Goal: Share content: Share content

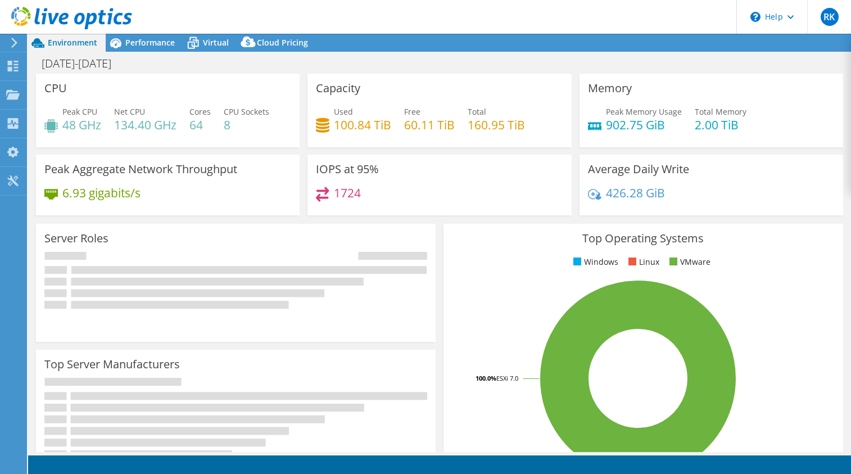
select select "USD"
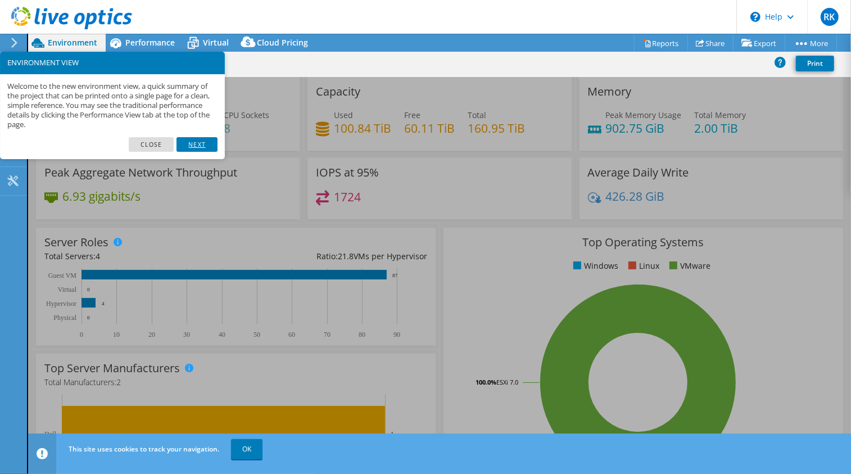
click at [192, 143] on link "Next" at bounding box center [197, 144] width 40 height 15
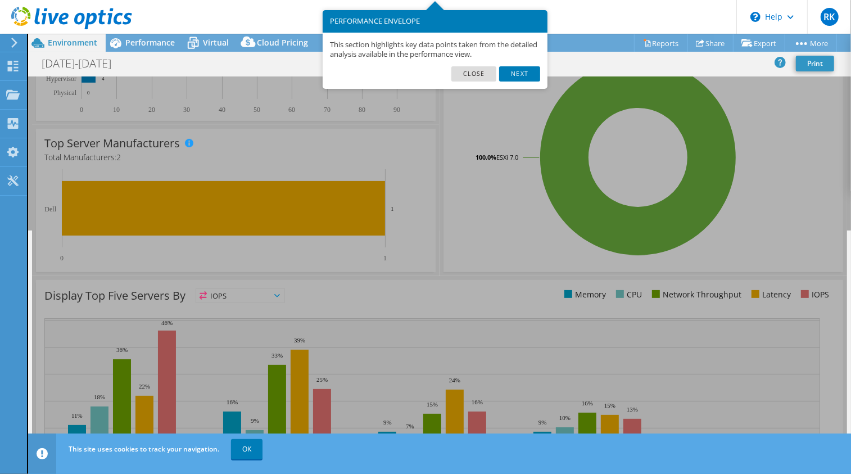
scroll to position [276, 0]
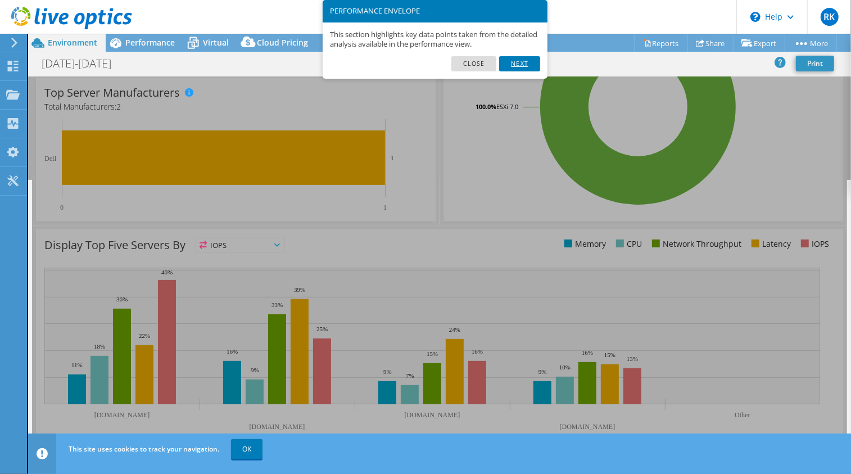
click at [515, 57] on link "Next" at bounding box center [519, 63] width 40 height 15
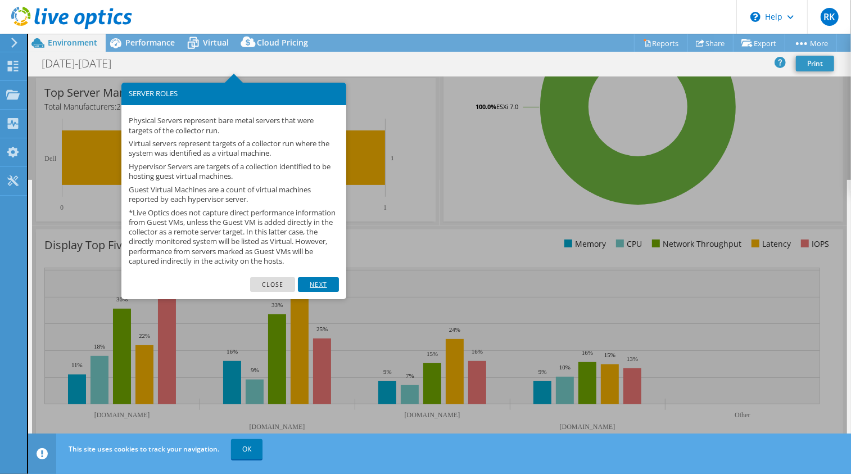
click at [323, 292] on link "Next" at bounding box center [318, 284] width 40 height 15
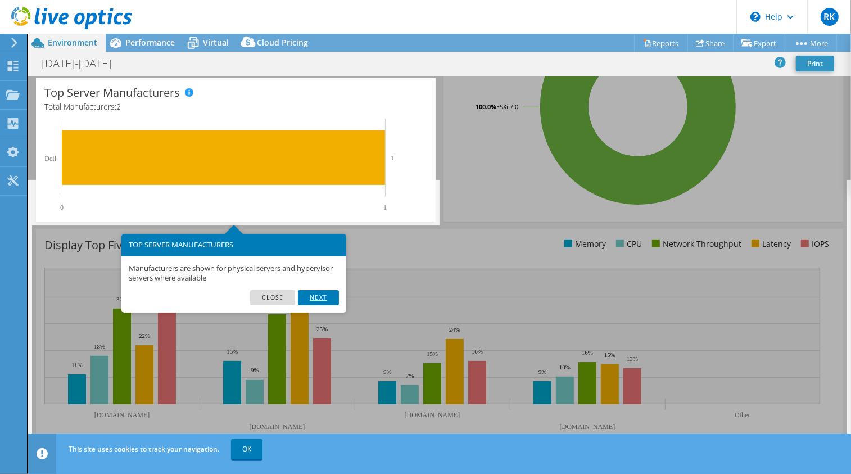
click at [321, 298] on link "Next" at bounding box center [318, 297] width 40 height 15
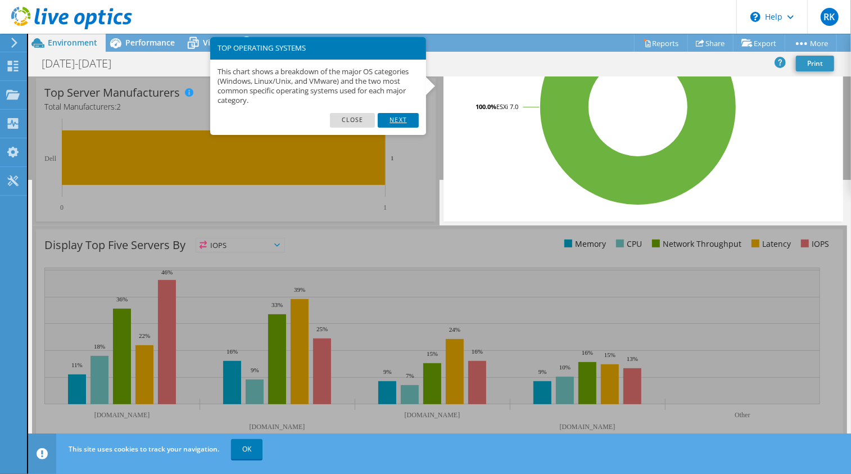
click at [393, 120] on link "Next" at bounding box center [398, 120] width 40 height 15
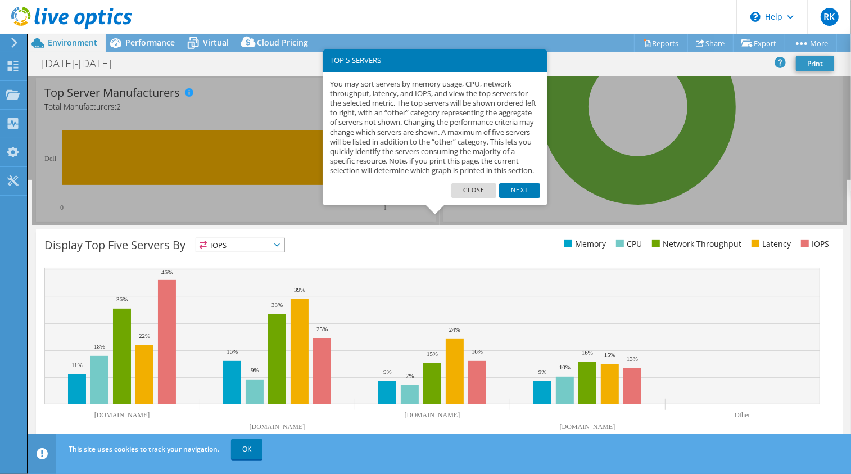
scroll to position [276, 0]
click at [521, 197] on link "Next" at bounding box center [519, 190] width 40 height 15
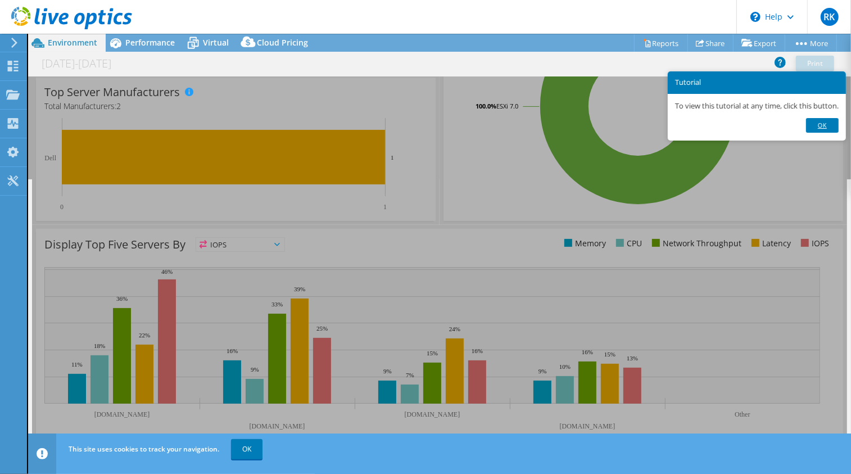
click at [821, 128] on link "Ok" at bounding box center [822, 125] width 33 height 15
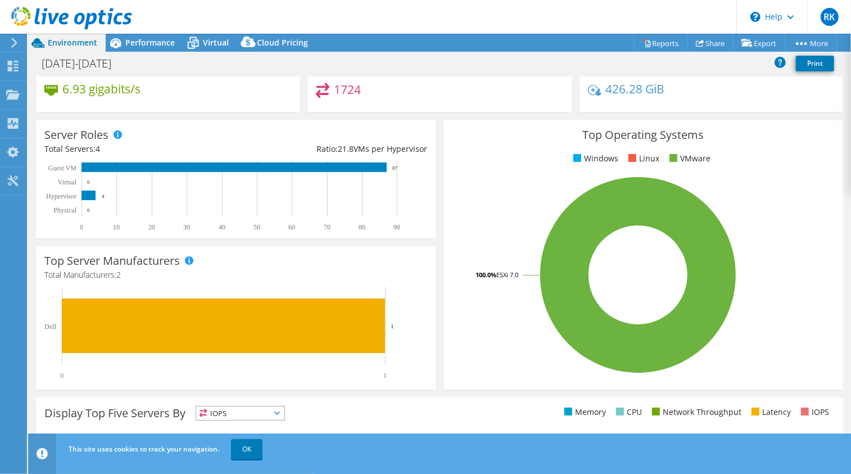
scroll to position [0, 0]
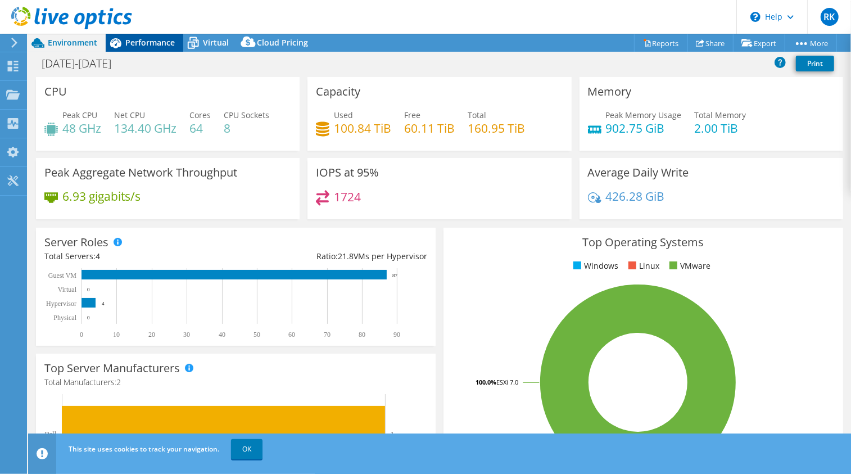
click at [155, 38] on span "Performance" at bounding box center [149, 42] width 49 height 11
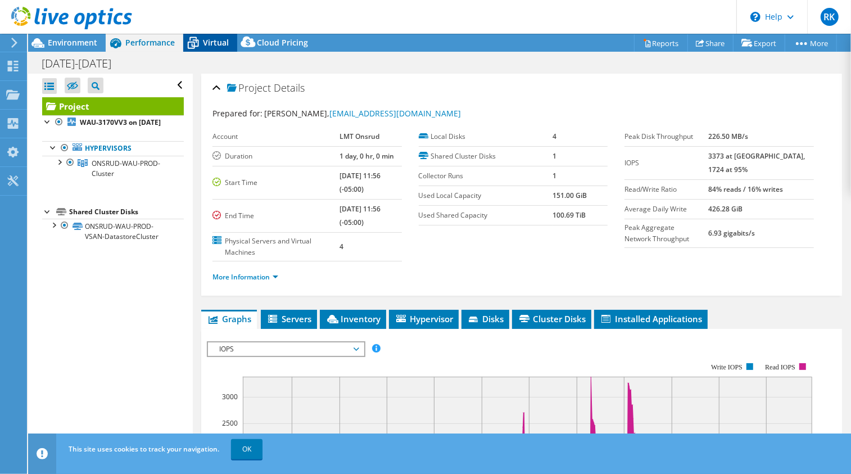
drag, startPoint x: 205, startPoint y: 38, endPoint x: 195, endPoint y: 38, distance: 9.6
click at [195, 38] on icon at bounding box center [193, 39] width 7 height 4
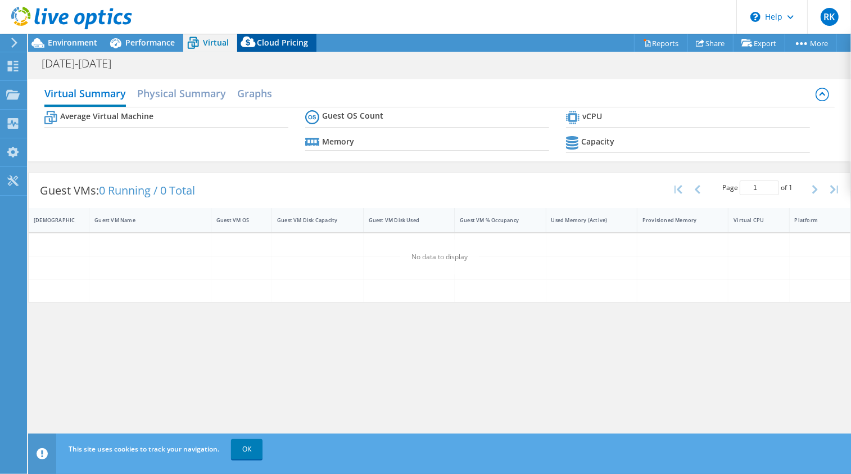
click at [271, 44] on span "Cloud Pricing" at bounding box center [282, 42] width 51 height 11
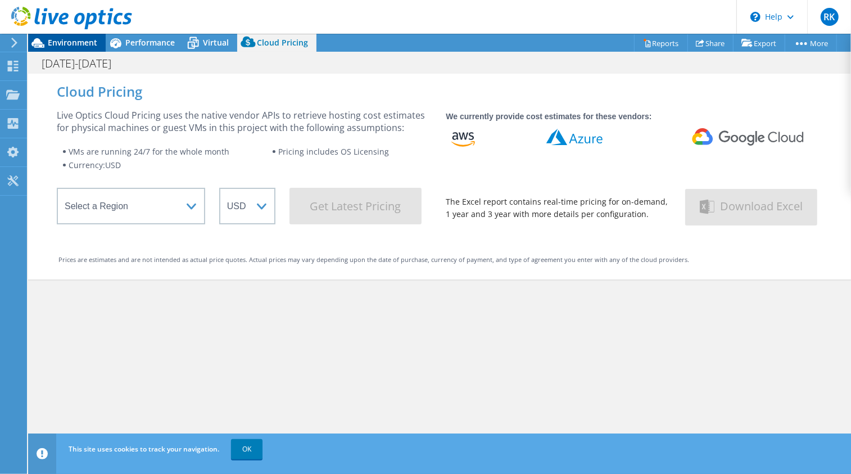
click at [71, 45] on span "Environment" at bounding box center [72, 42] width 49 height 11
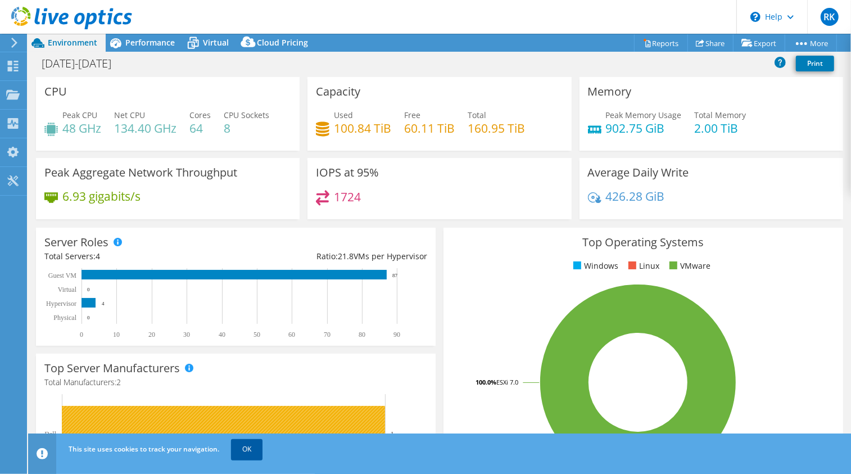
click at [251, 449] on link "OK" at bounding box center [246, 449] width 31 height 20
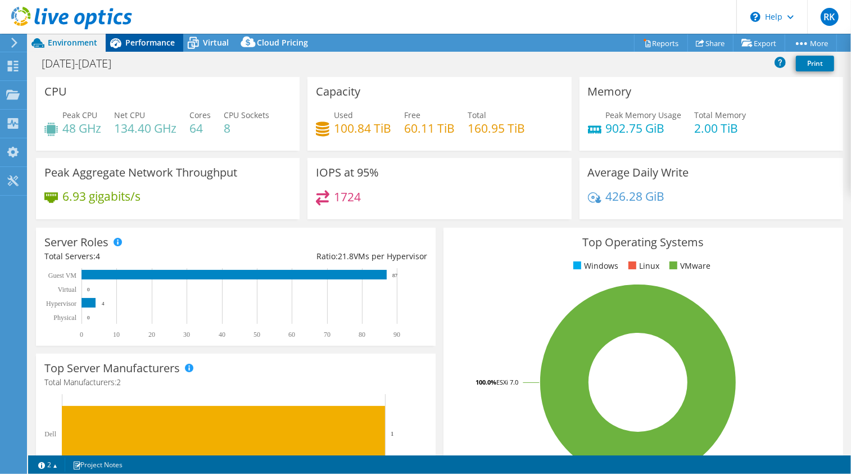
click at [152, 39] on span "Performance" at bounding box center [149, 42] width 49 height 11
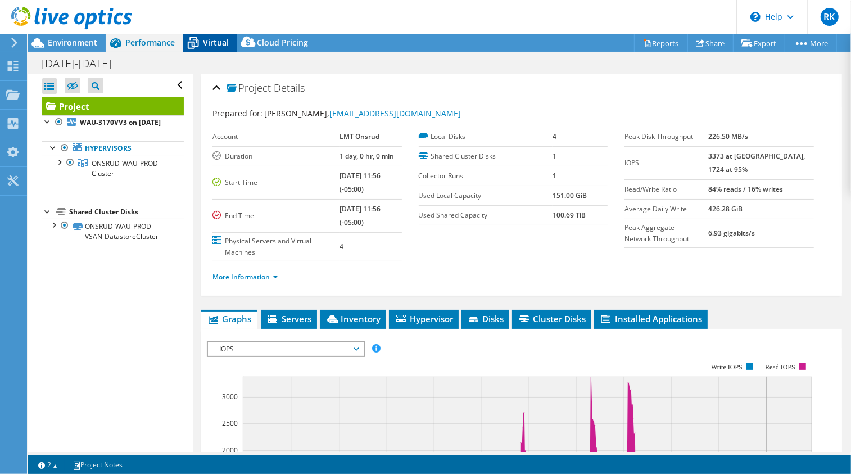
click at [205, 48] on div "Virtual" at bounding box center [210, 43] width 54 height 18
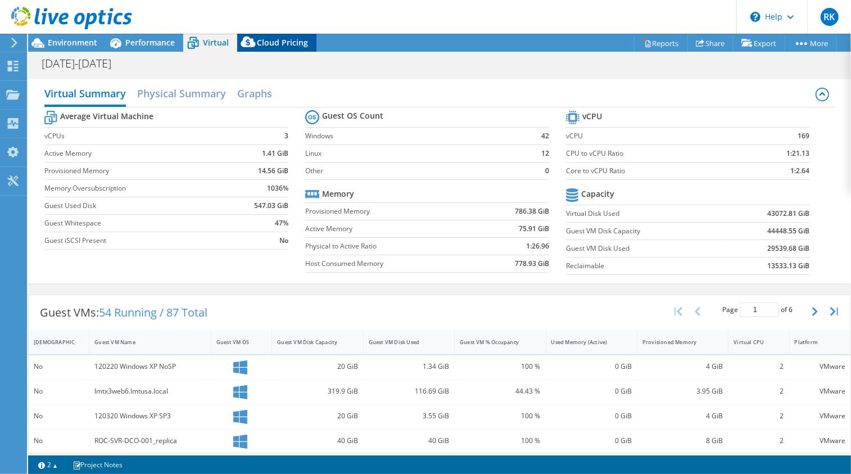
click at [257, 42] on icon at bounding box center [248, 44] width 22 height 22
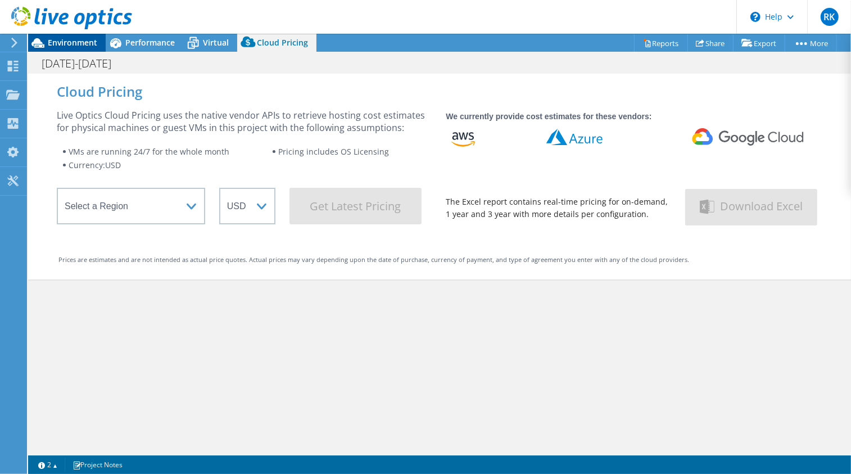
click at [60, 44] on span "Environment" at bounding box center [72, 42] width 49 height 11
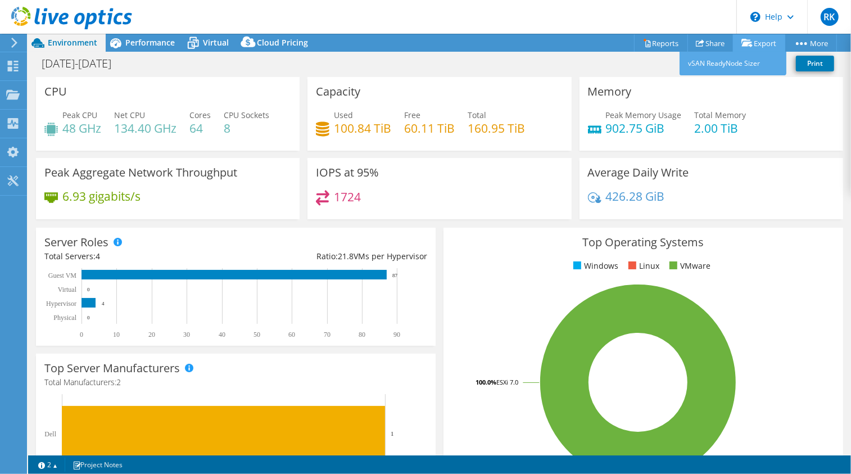
click at [764, 43] on link "Export" at bounding box center [759, 42] width 52 height 17
click at [701, 44] on link "Share" at bounding box center [711, 42] width 46 height 17
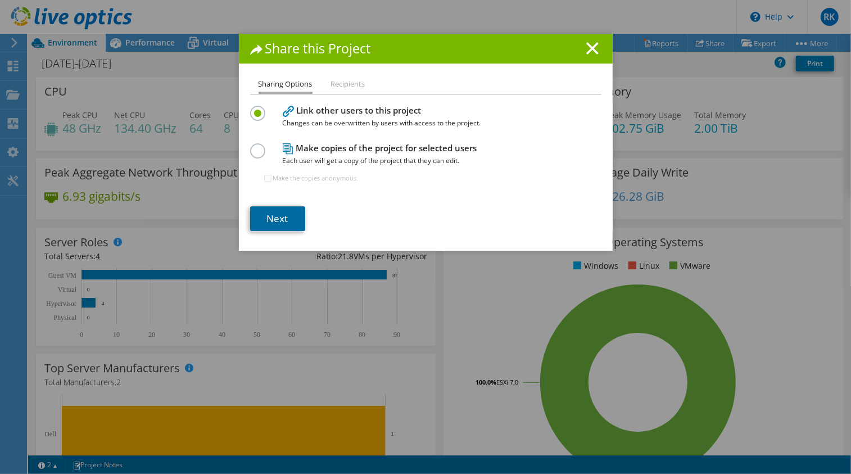
click at [289, 211] on link "Next" at bounding box center [277, 218] width 55 height 25
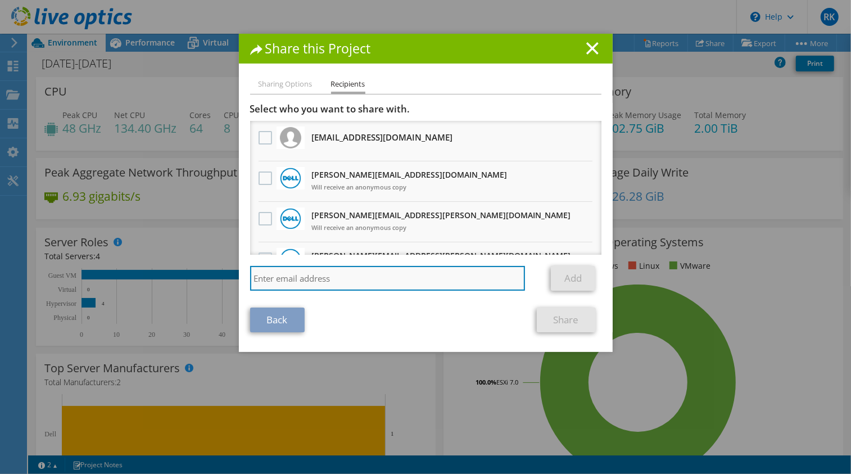
click at [292, 279] on input "search" at bounding box center [388, 278] width 276 height 25
type input "mbeckmann@ithardwareplus.com"
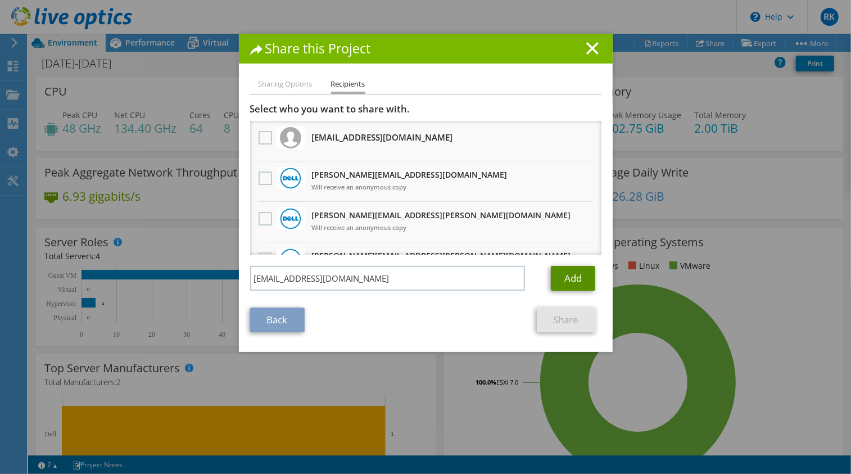
click at [553, 278] on link "Add" at bounding box center [573, 278] width 44 height 25
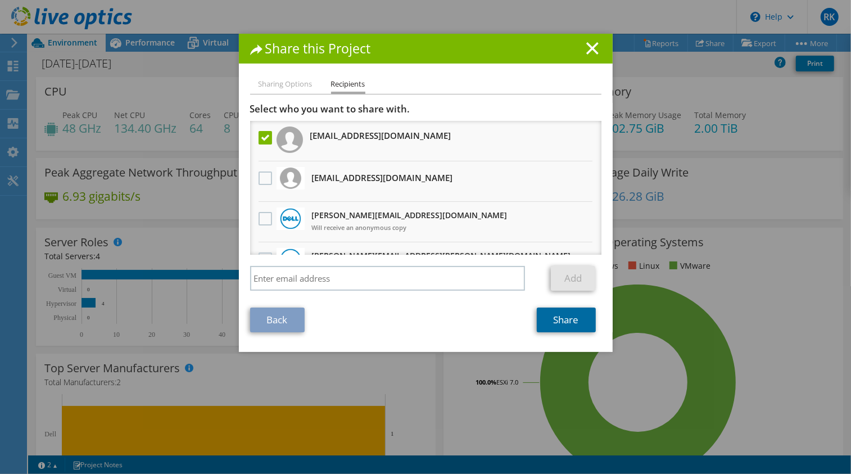
click at [558, 320] on link "Share" at bounding box center [566, 320] width 59 height 25
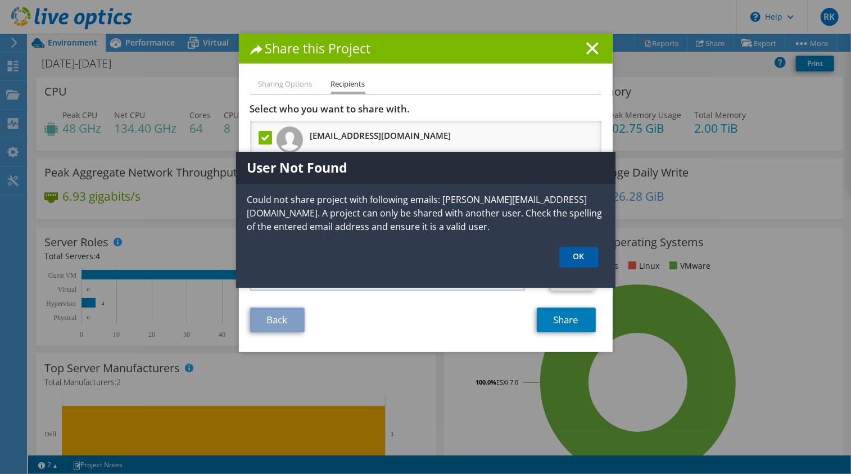
click at [575, 266] on link "OK" at bounding box center [579, 257] width 39 height 21
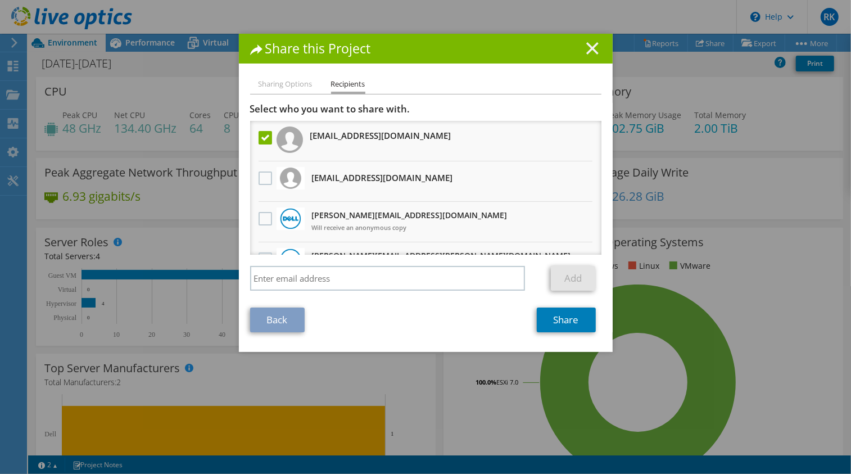
click at [587, 54] on icon at bounding box center [593, 48] width 12 height 12
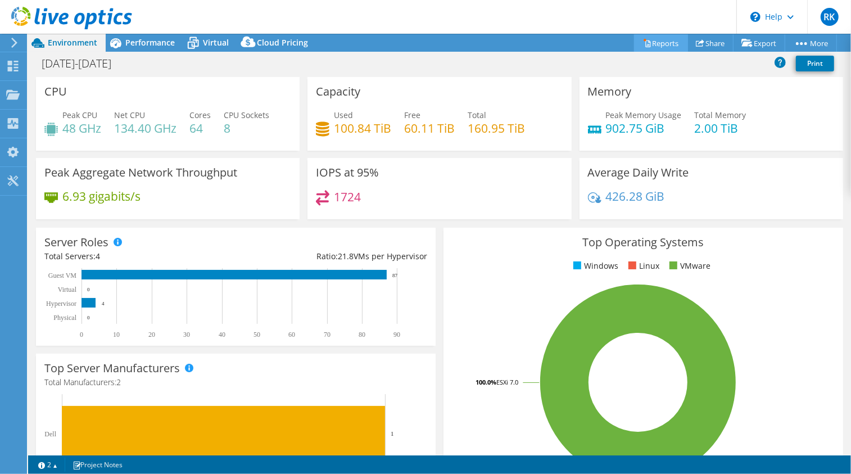
click at [653, 48] on link "Reports" at bounding box center [661, 42] width 54 height 17
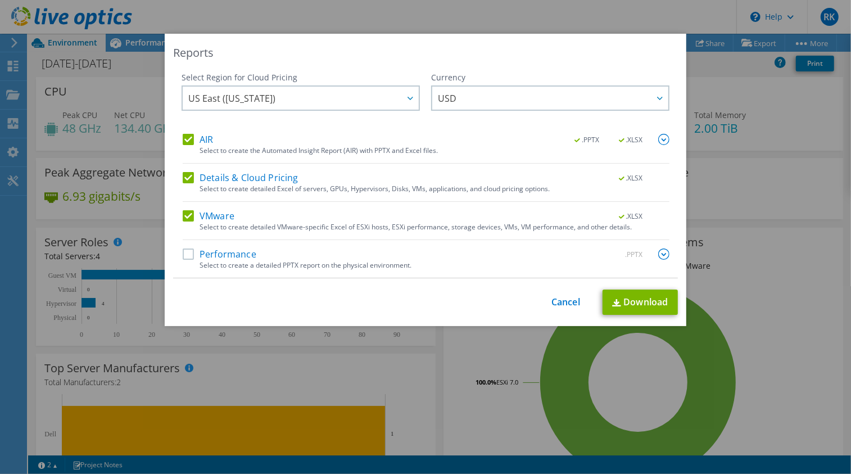
click at [183, 254] on label "Performance" at bounding box center [220, 254] width 74 height 11
click at [0, 0] on input "Performance" at bounding box center [0, 0] width 0 height 0
click at [626, 308] on link "Download" at bounding box center [640, 302] width 75 height 25
click at [833, 399] on div "Reports Select Region for Cloud Pricing Asia Pacific (Hong Kong) Asia Pacific (…" at bounding box center [425, 237] width 851 height 407
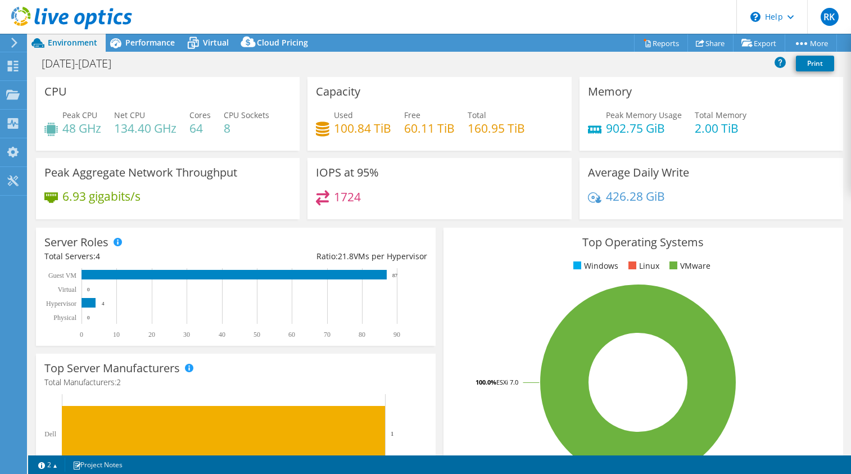
select select "USD"
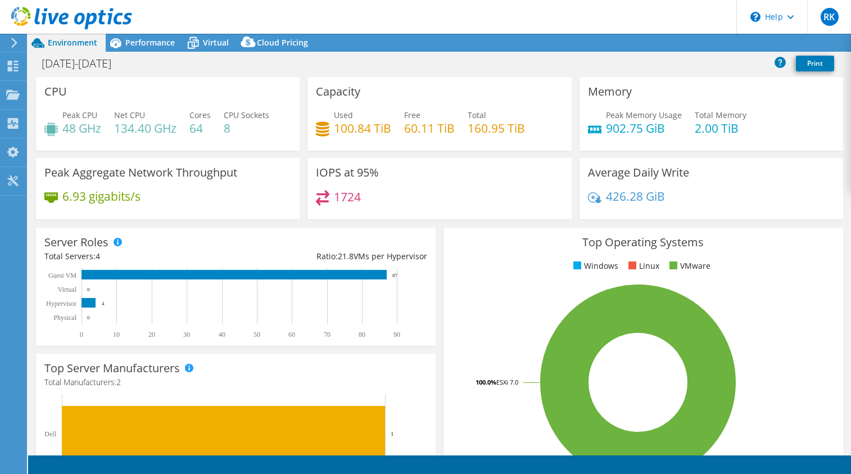
select select "USD"
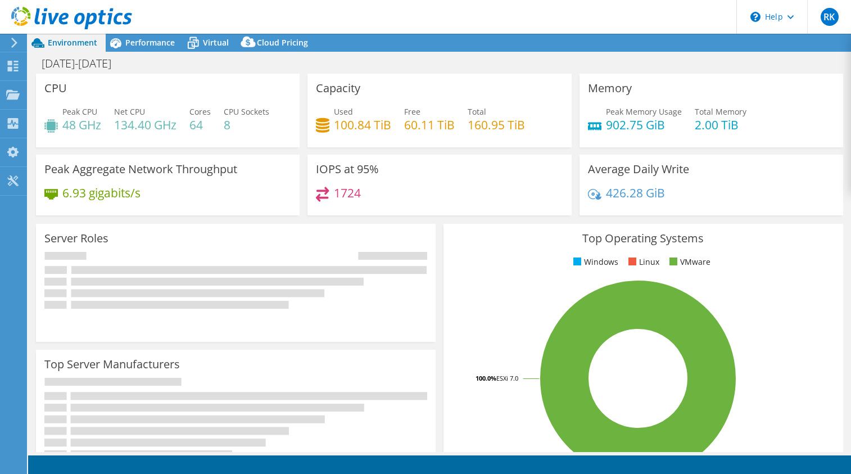
select select "USD"
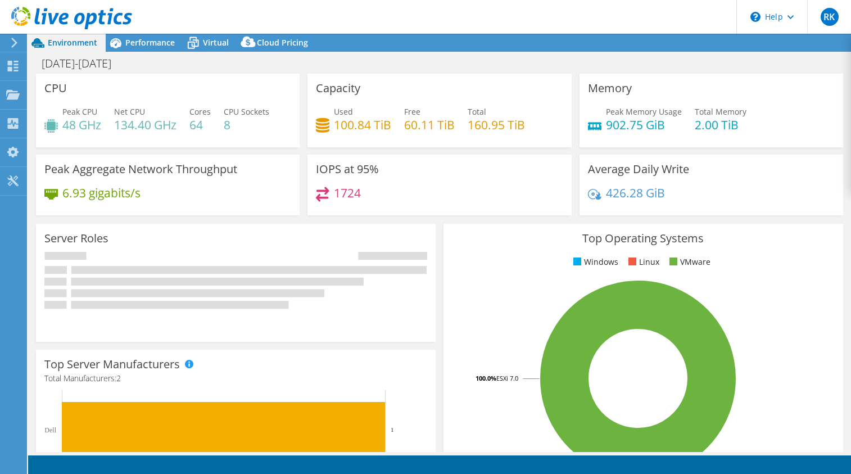
select select "USD"
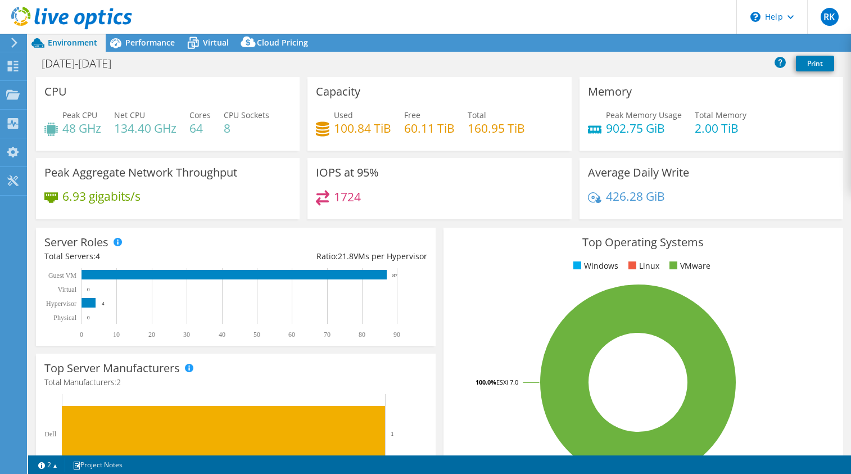
select select "USD"
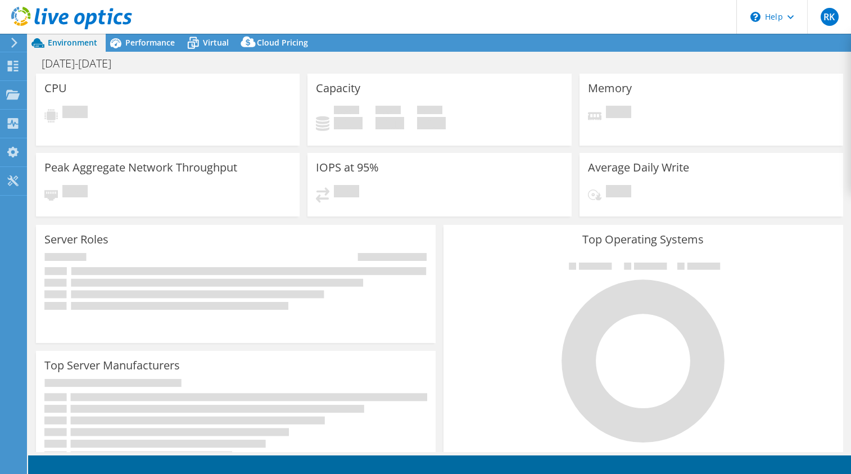
select select "USD"
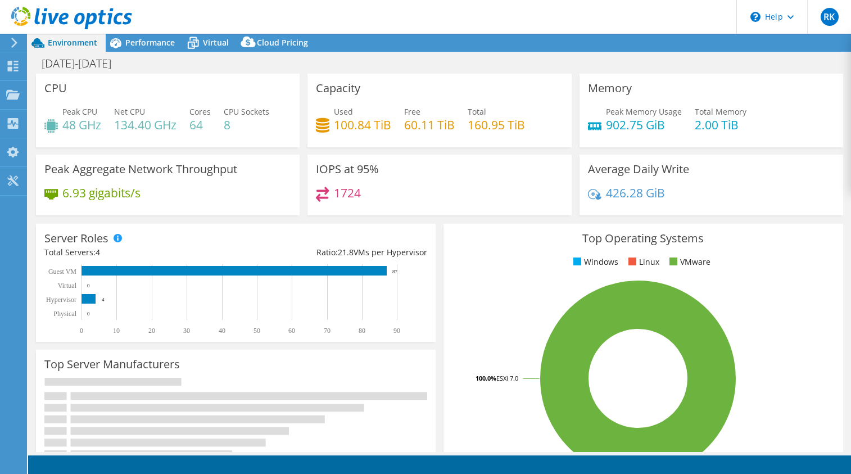
select select "USD"
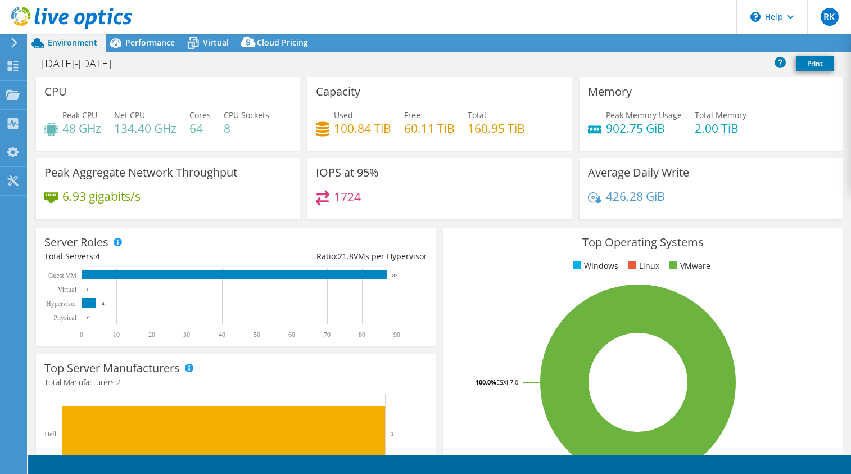
select select "USD"
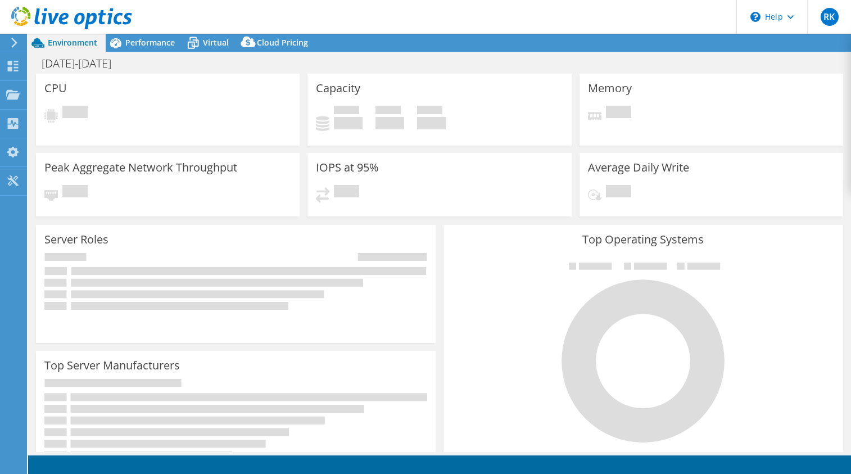
select select "USD"
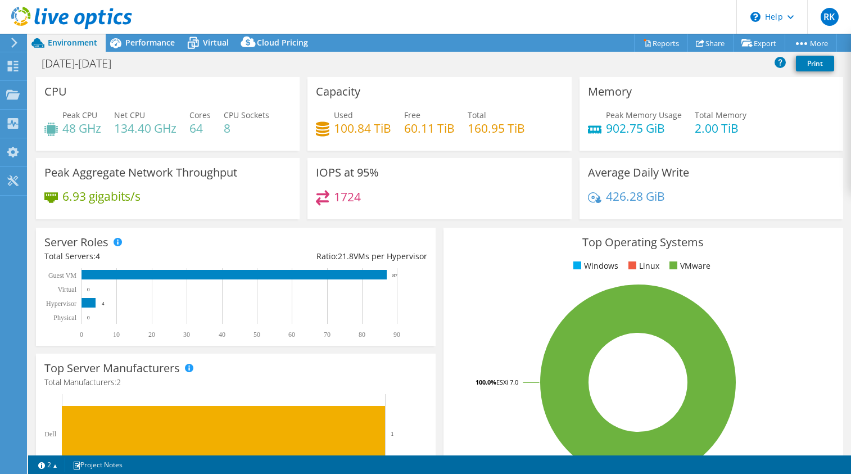
select select "USD"
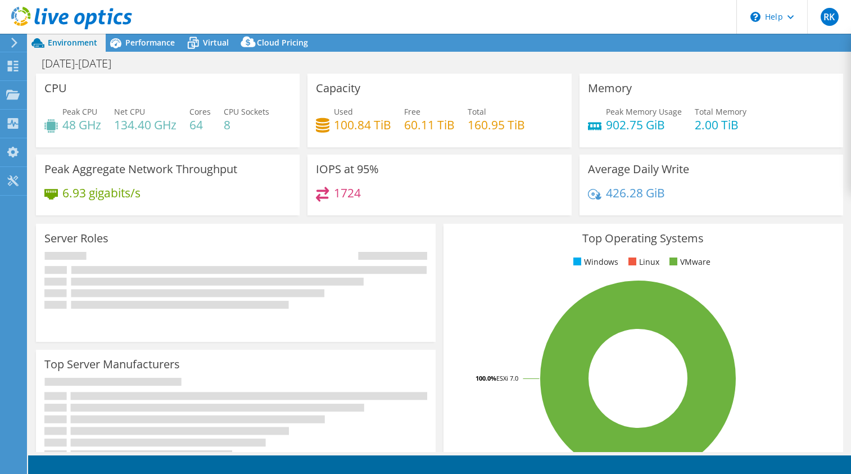
select select "USD"
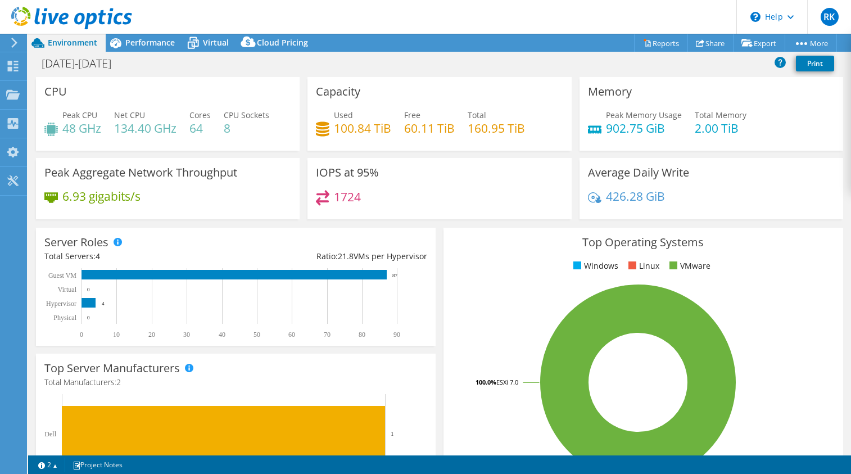
select select "USD"
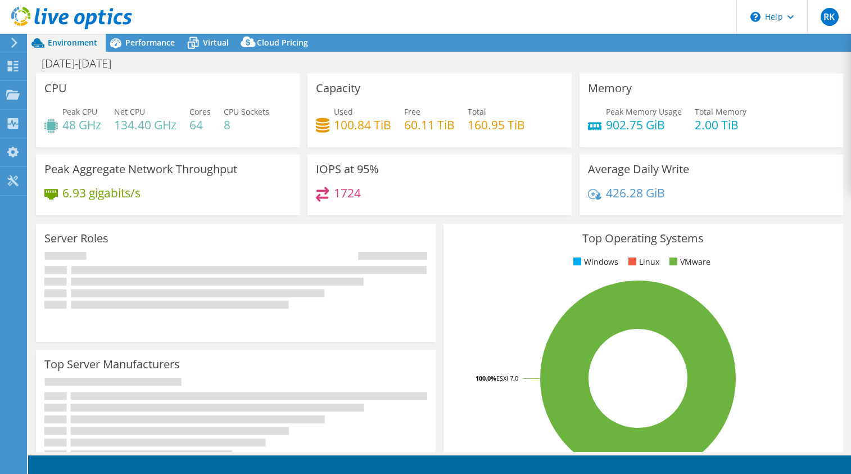
select select "USD"
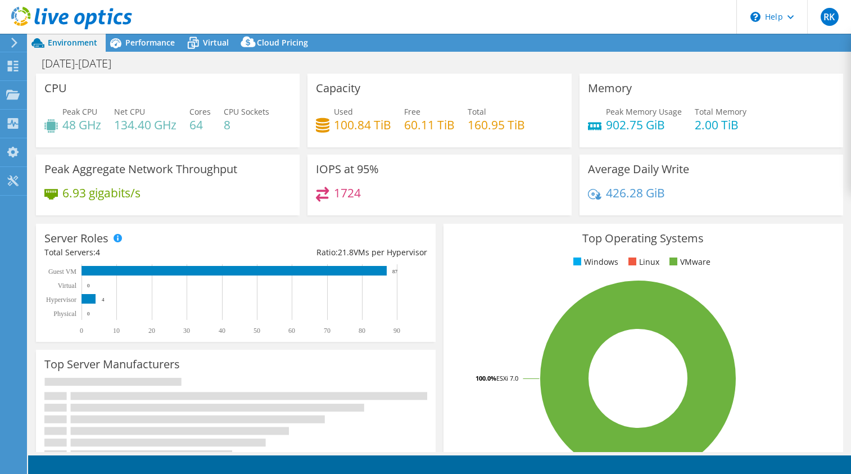
select select "USD"
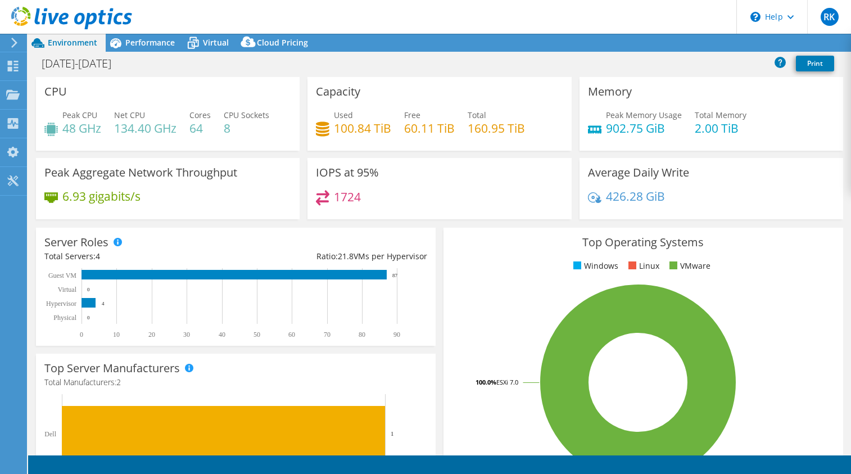
select select "USD"
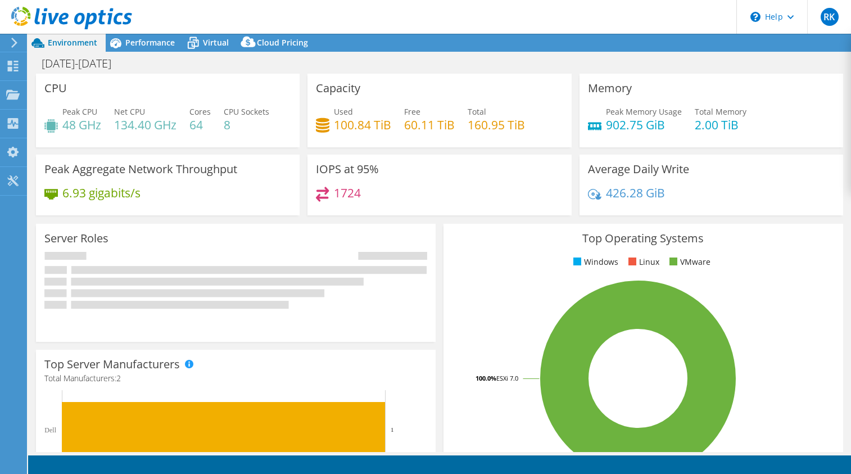
select select "USD"
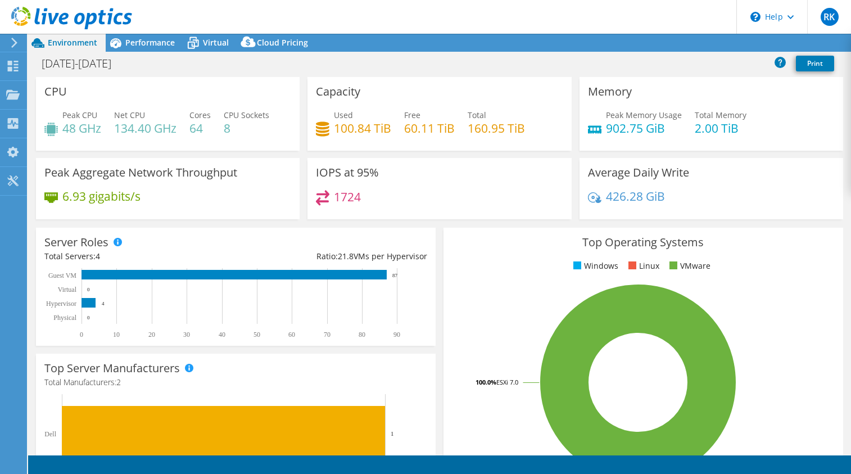
select select "USD"
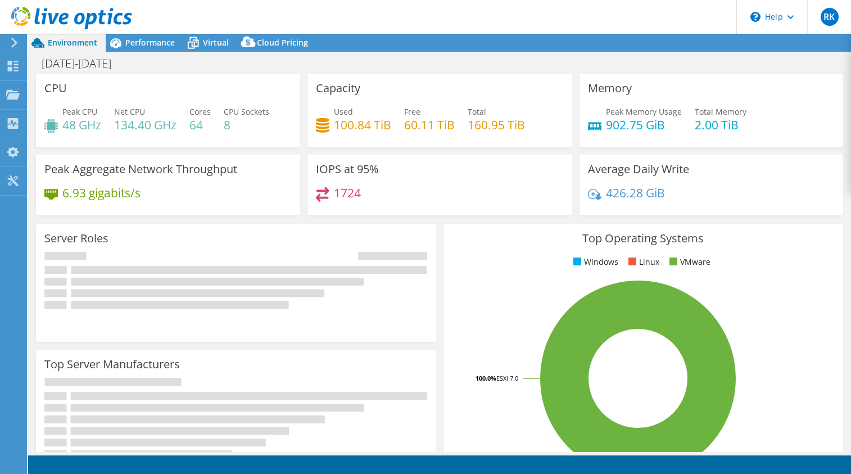
select select "USD"
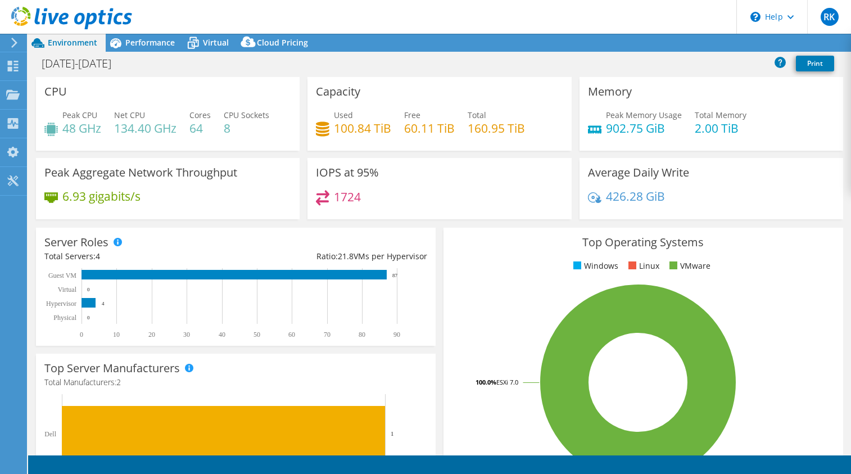
select select "USD"
